Goal: Information Seeking & Learning: Learn about a topic

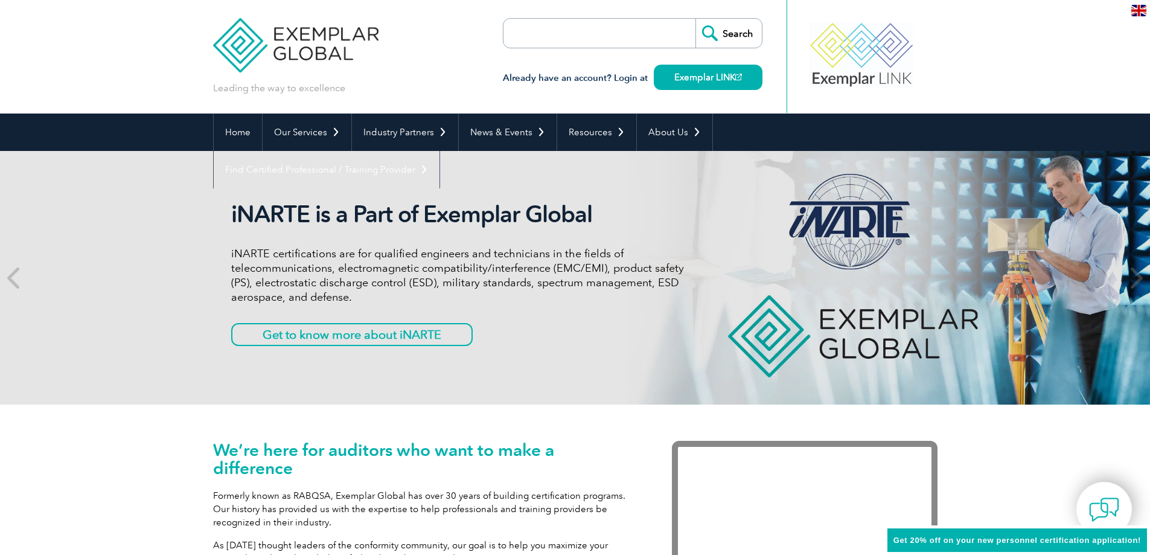
click at [720, 83] on link "Exemplar LINK" at bounding box center [708, 77] width 109 height 25
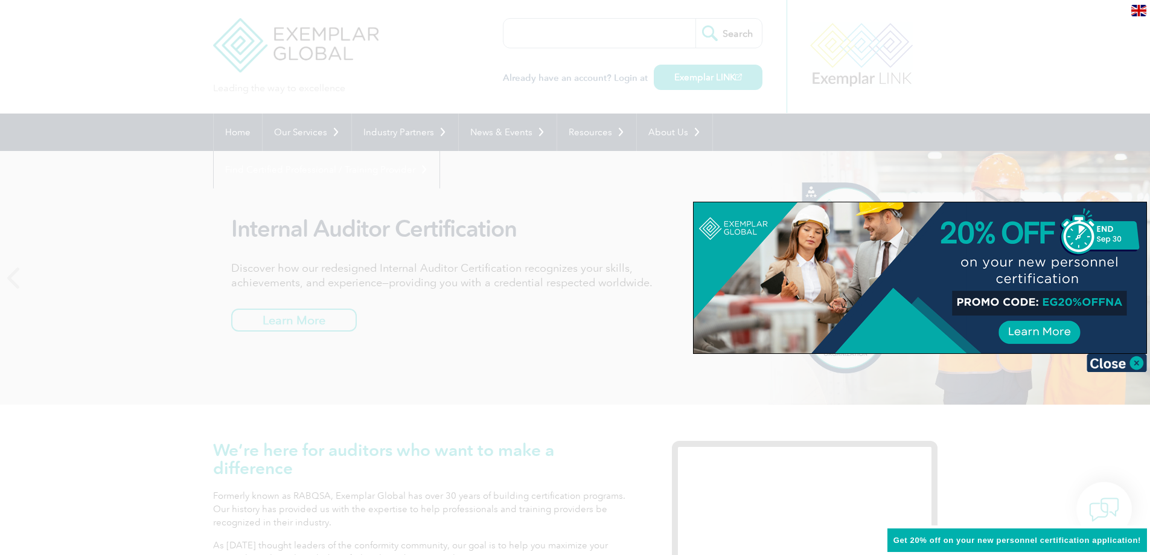
click at [470, 377] on div at bounding box center [575, 277] width 1150 height 555
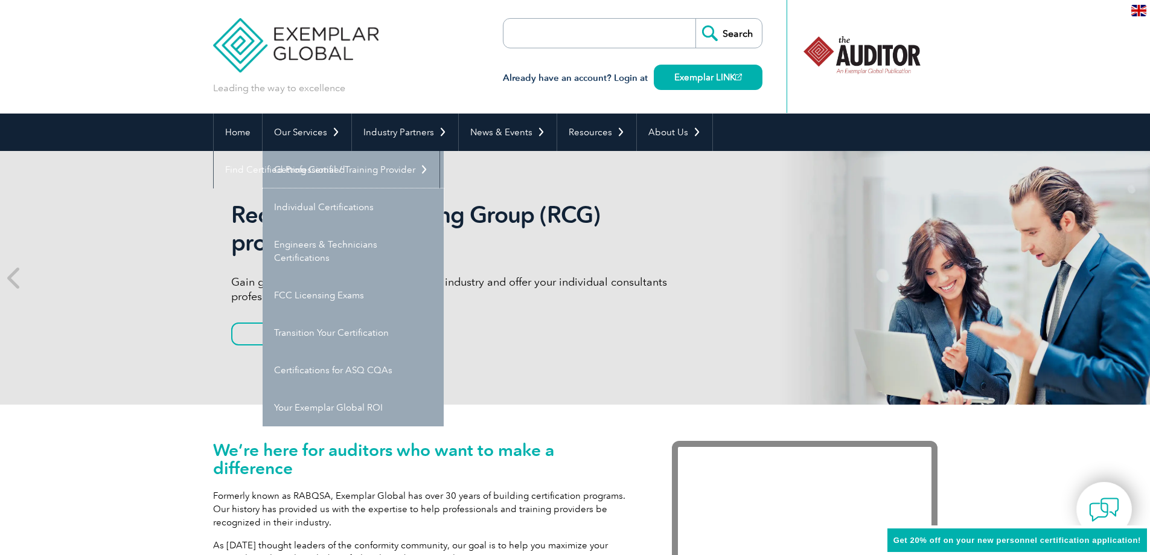
click at [346, 202] on link "Individual Certifications" at bounding box center [353, 206] width 181 height 37
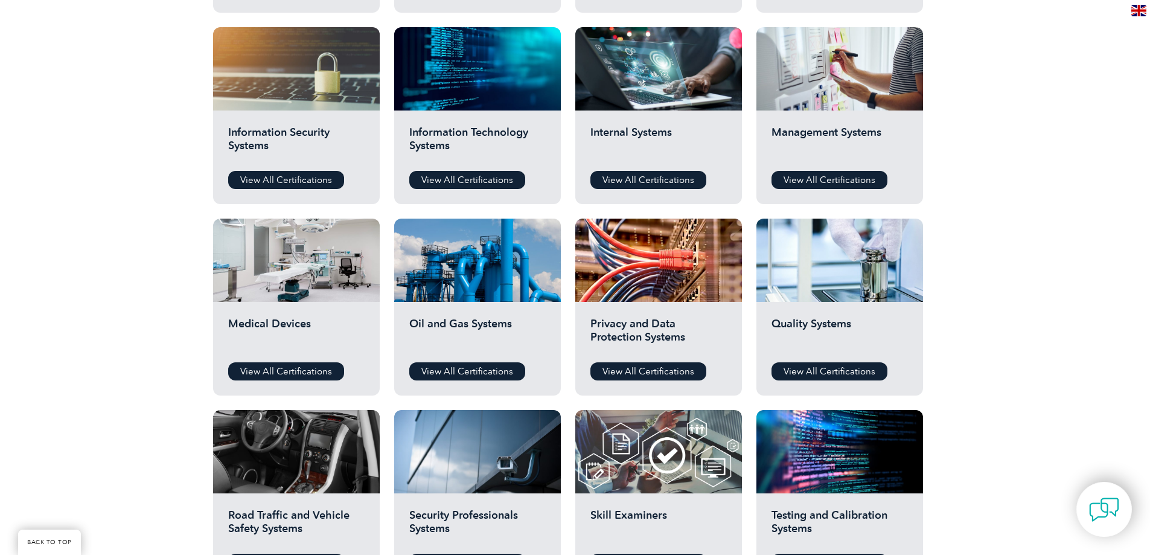
scroll to position [604, 0]
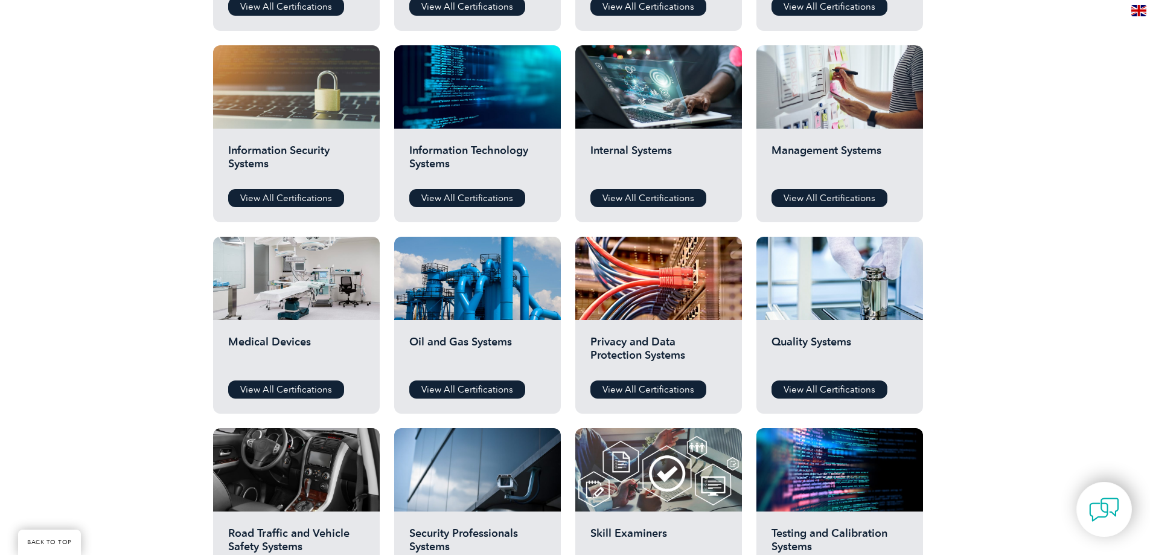
click at [830, 384] on link "View All Certifications" at bounding box center [829, 389] width 116 height 18
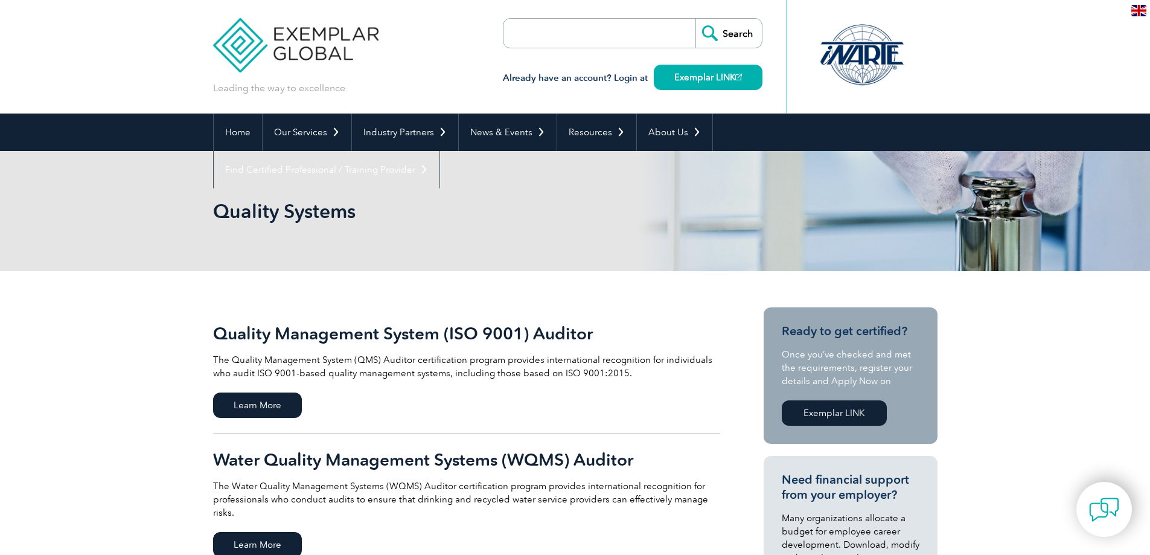
scroll to position [60, 0]
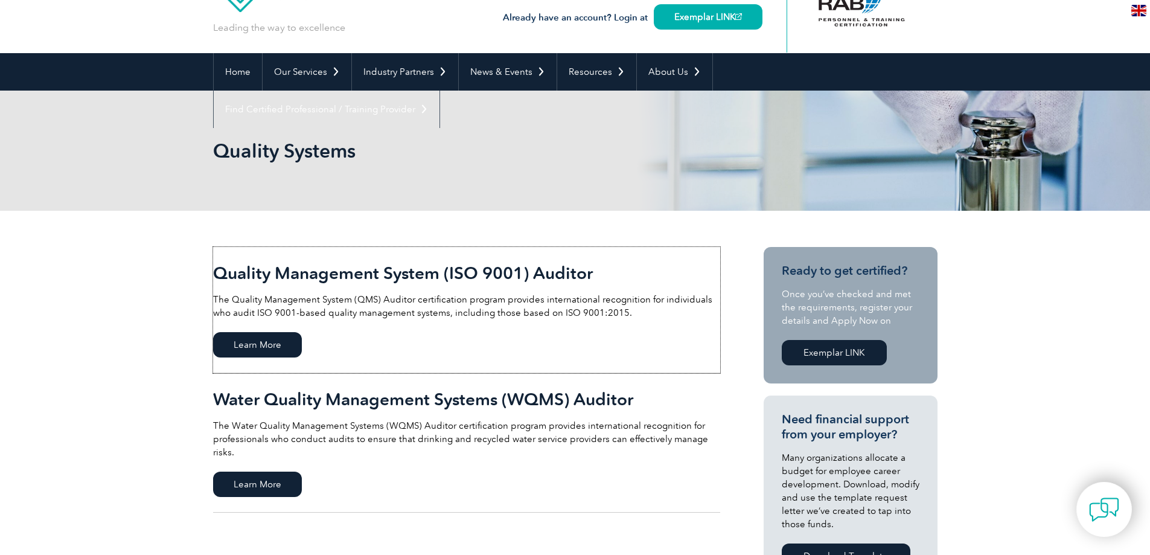
click at [278, 345] on span "Learn More" at bounding box center [257, 344] width 89 height 25
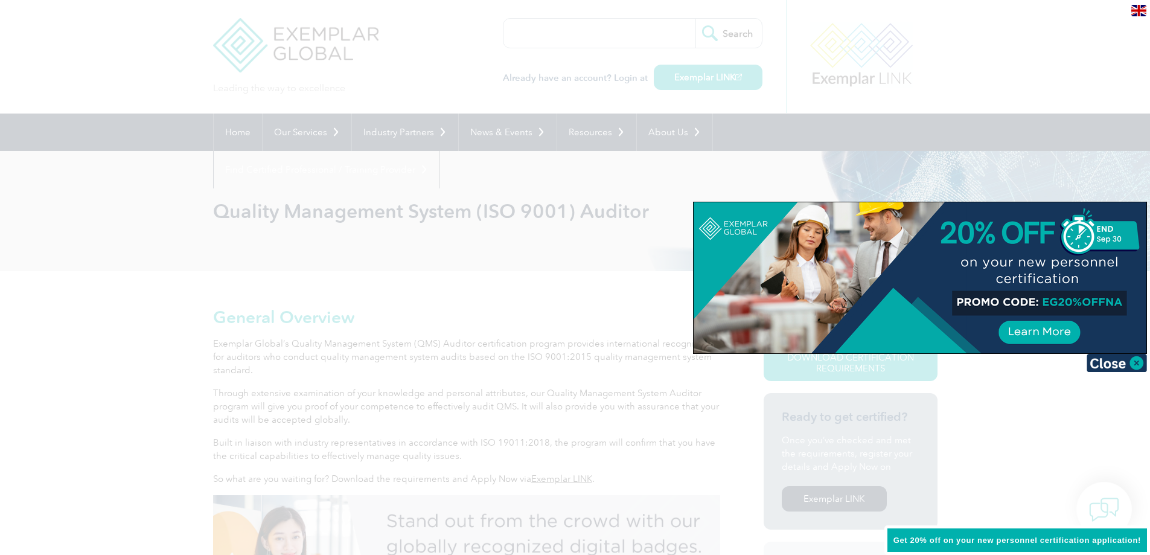
click at [1137, 360] on img at bounding box center [1116, 363] width 60 height 18
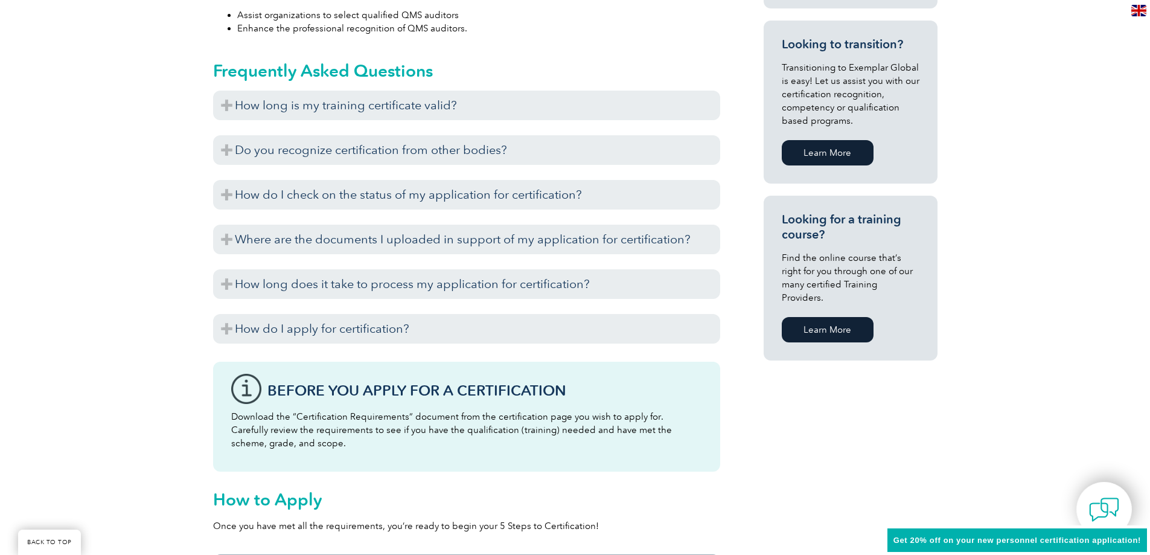
scroll to position [785, 0]
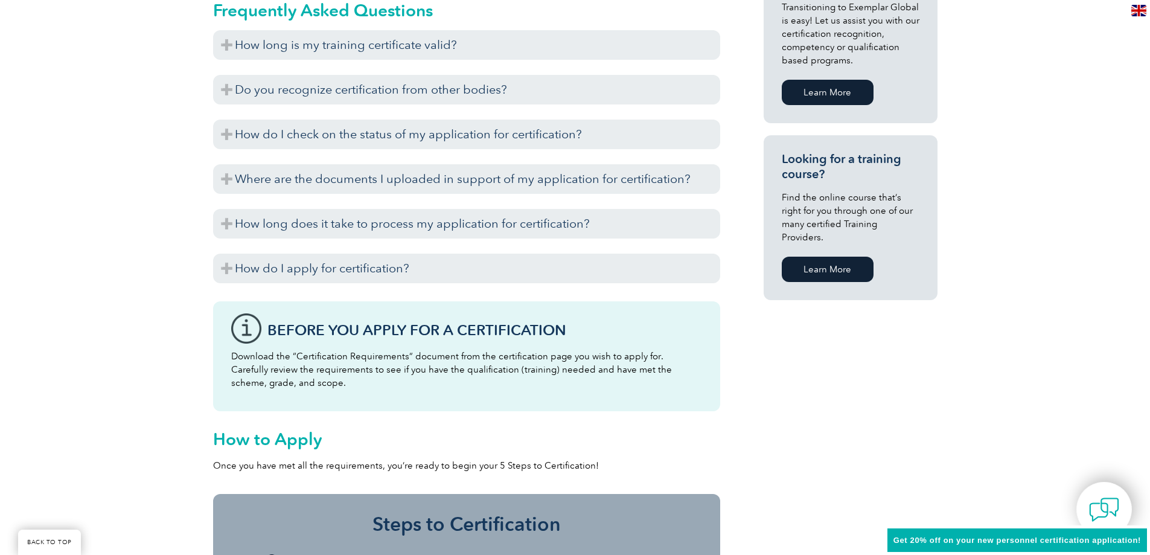
click at [228, 43] on h3 "How long is my training certificate valid?" at bounding box center [466, 45] width 507 height 30
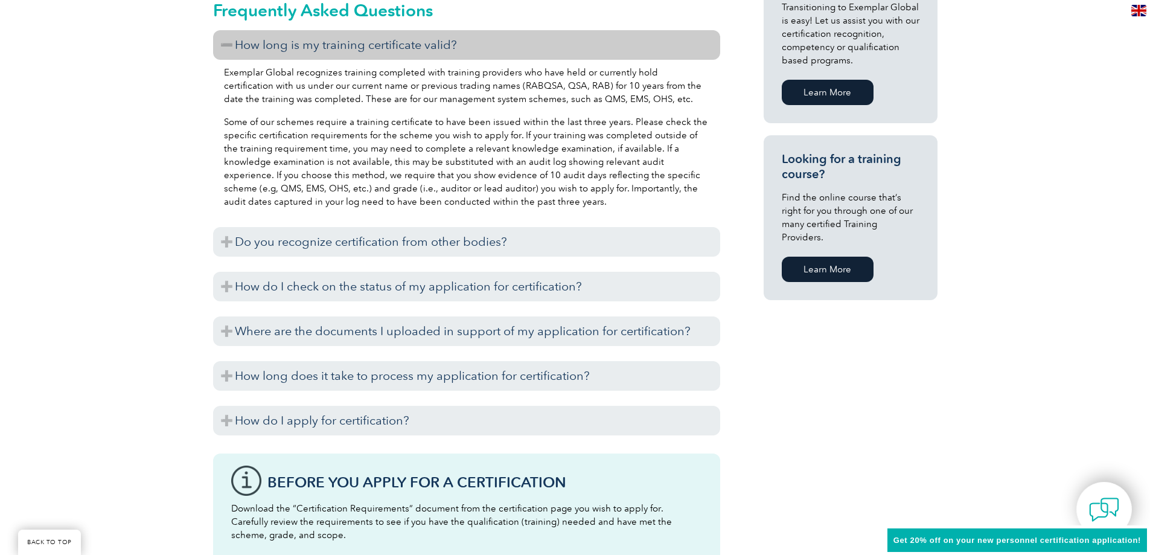
click at [228, 43] on h3 "How long is my training certificate valid?" at bounding box center [466, 45] width 507 height 30
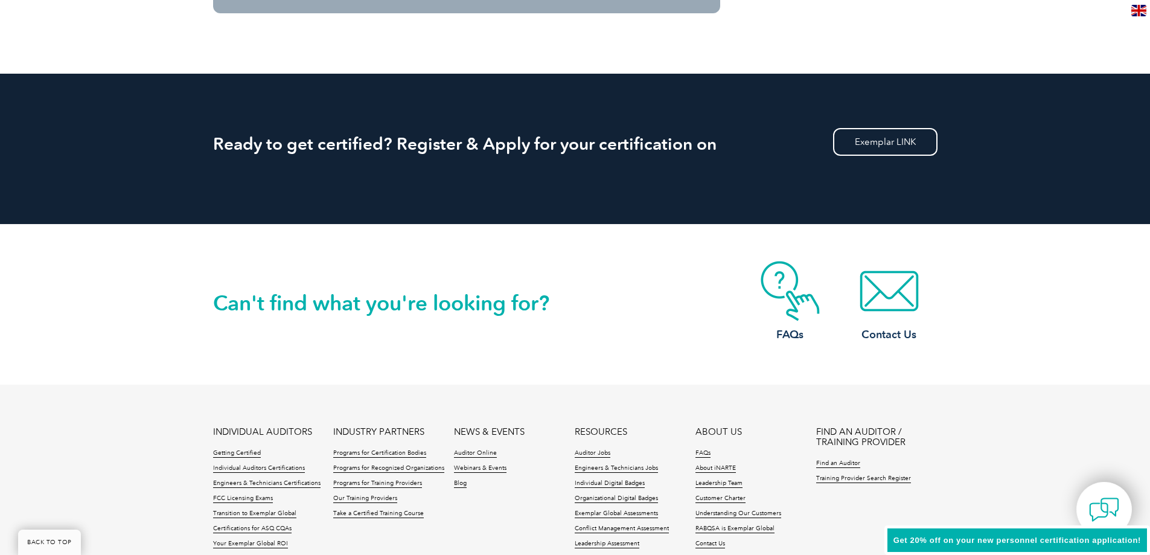
scroll to position [1509, 0]
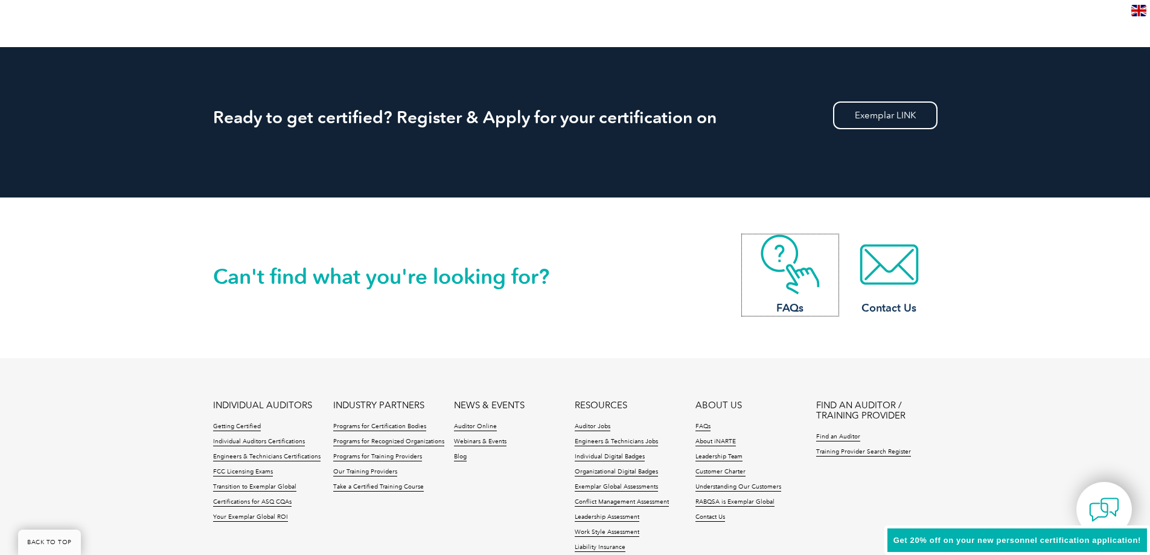
click at [815, 269] on img at bounding box center [790, 264] width 97 height 60
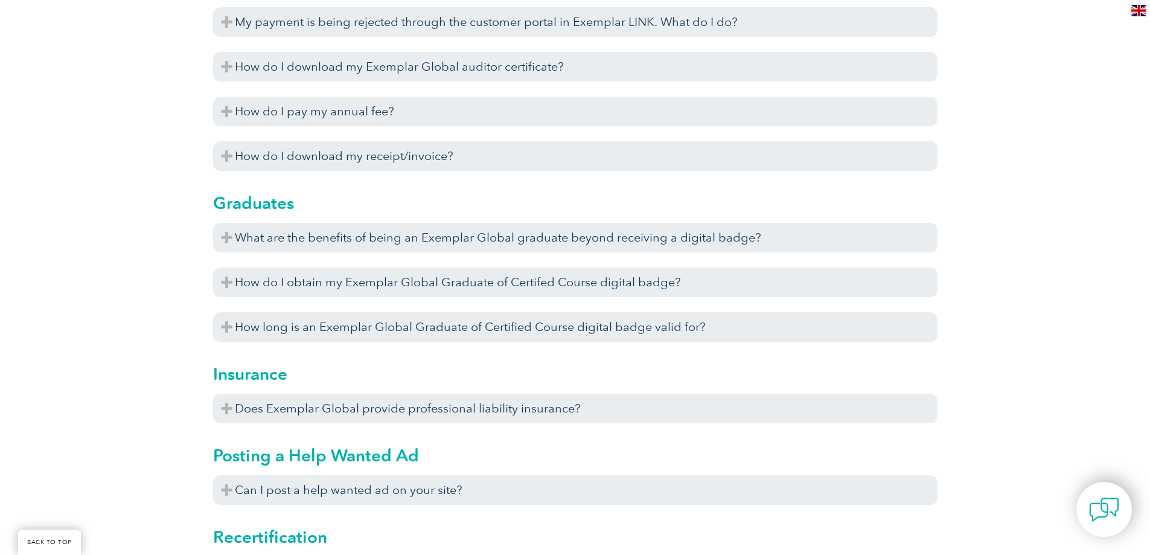
scroll to position [3319, 0]
